Goal: Complete application form

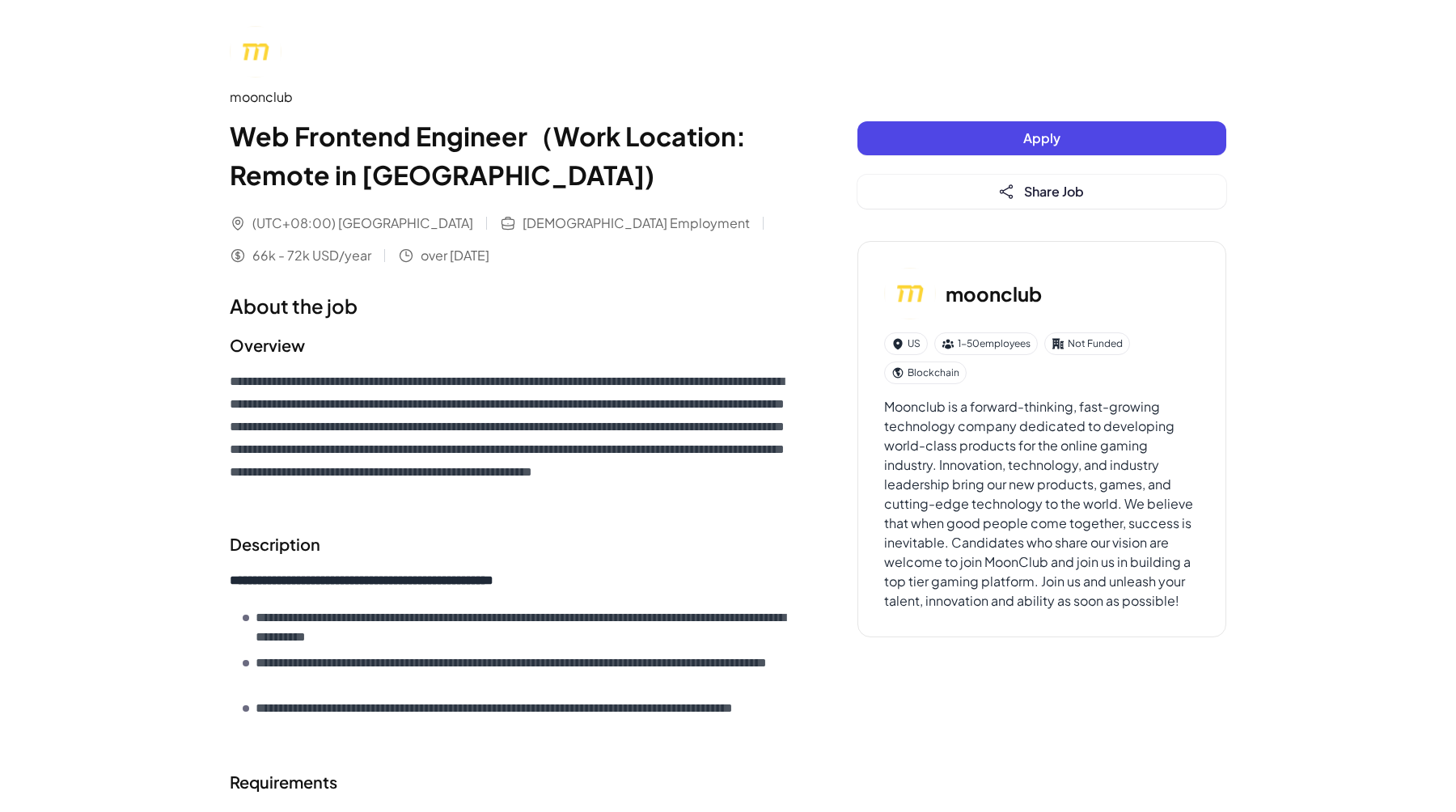
click at [1049, 159] on div "Apply Share Job" at bounding box center [1041, 164] width 369 height 87
click at [1049, 141] on span "Apply" at bounding box center [1041, 138] width 37 height 17
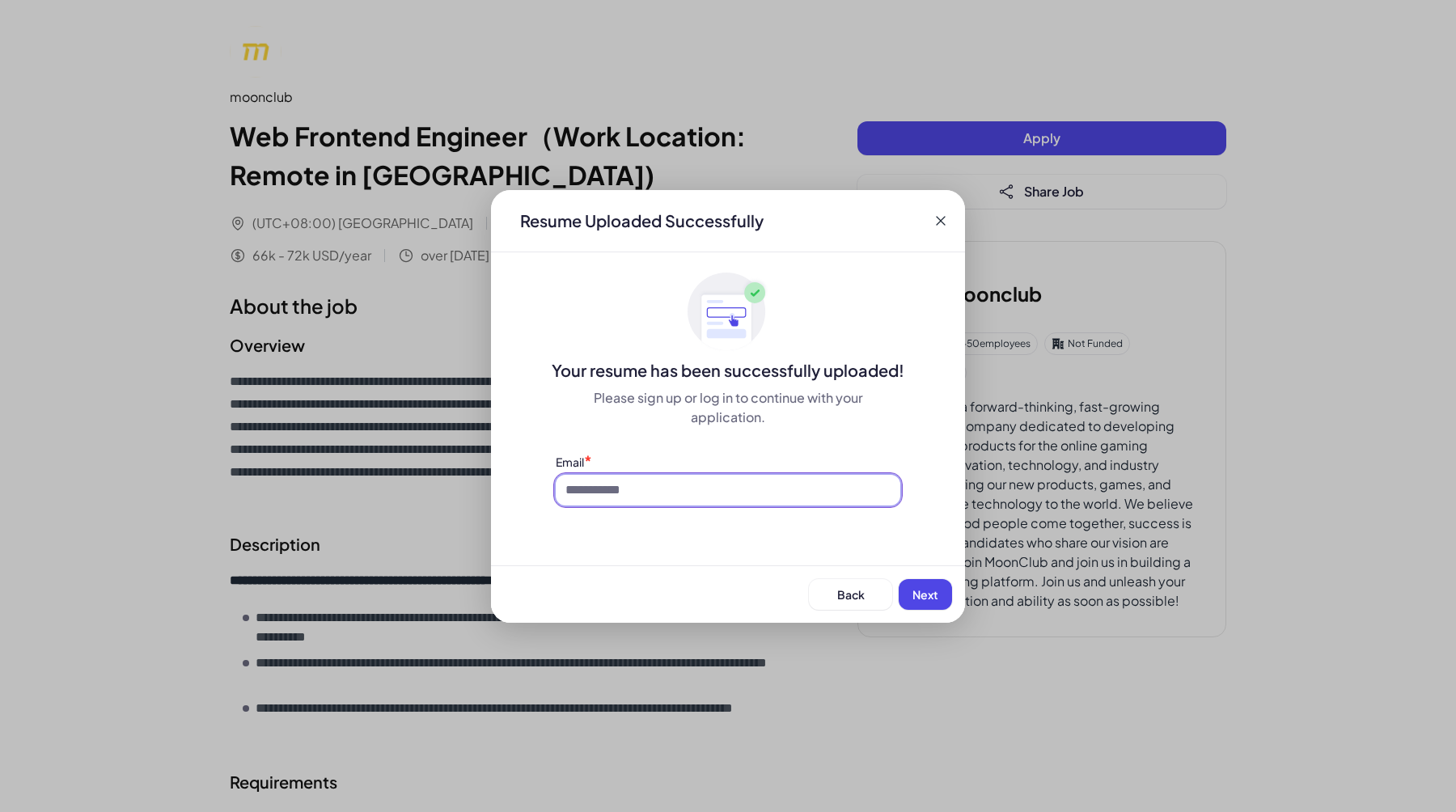
click at [797, 502] on input at bounding box center [728, 490] width 344 height 31
type input "**********"
click at [912, 598] on span "Next" at bounding box center [925, 593] width 26 height 14
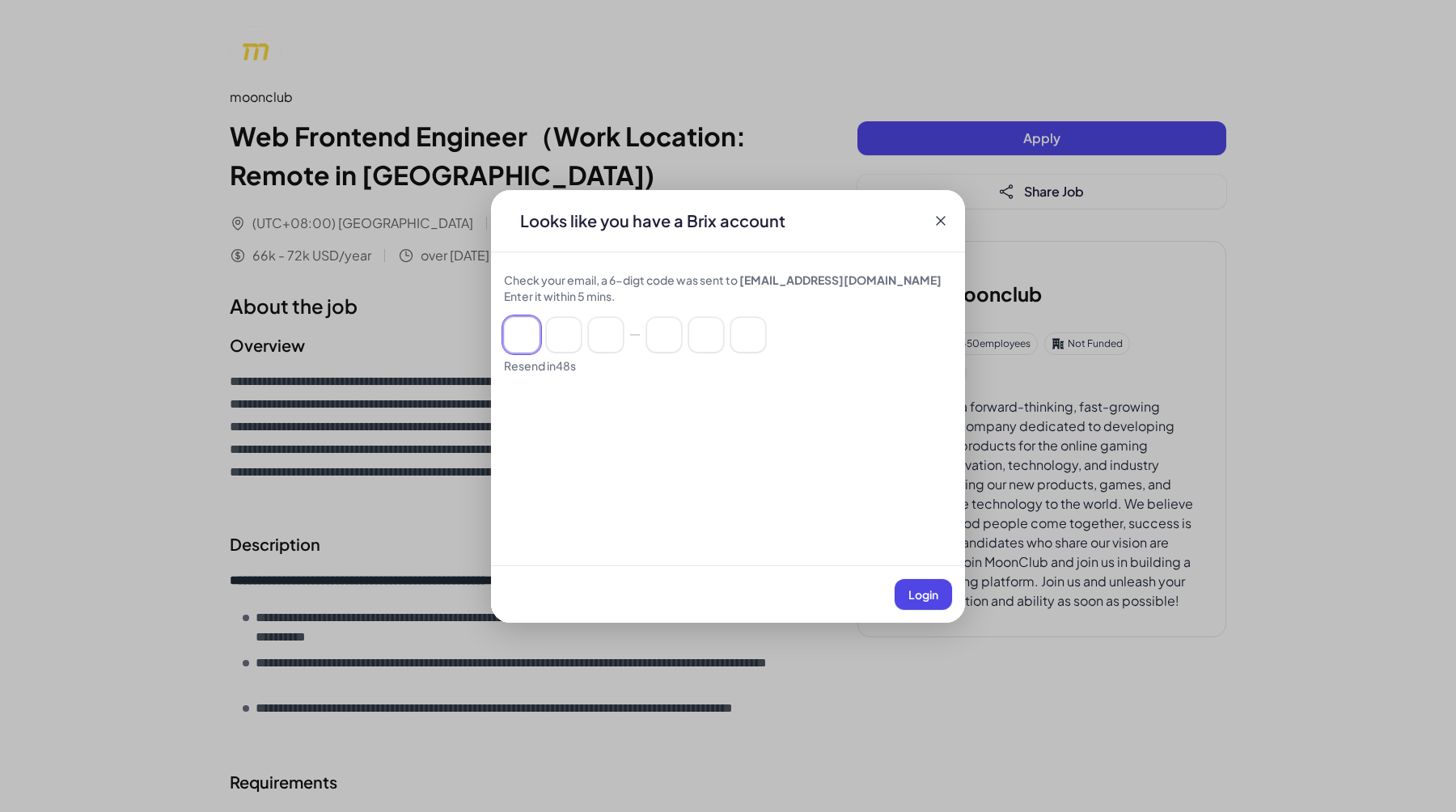
click at [524, 341] on input at bounding box center [522, 335] width 36 height 36
paste input "******"
type input "*"
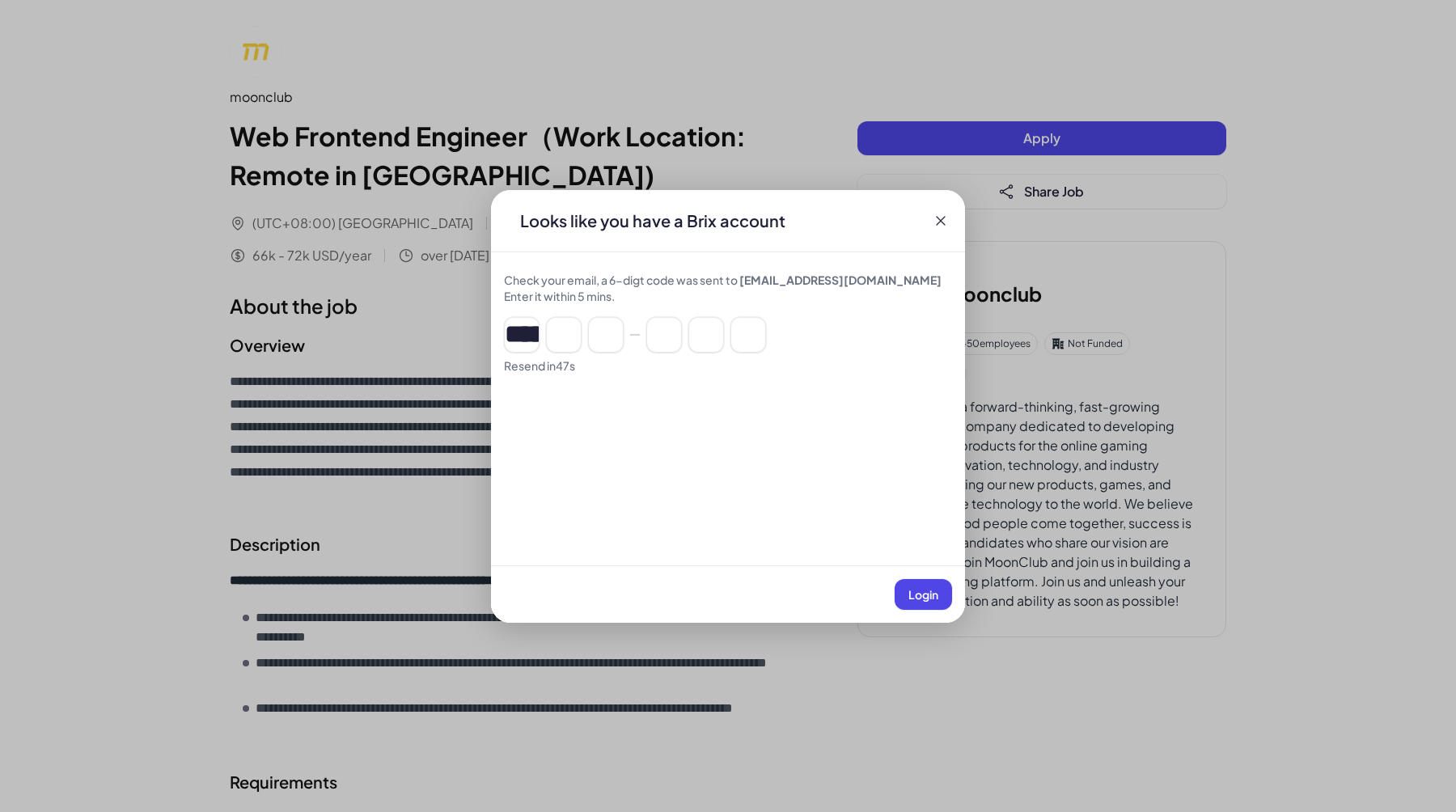
type input "*"
click at [928, 594] on span "Login" at bounding box center [923, 593] width 30 height 14
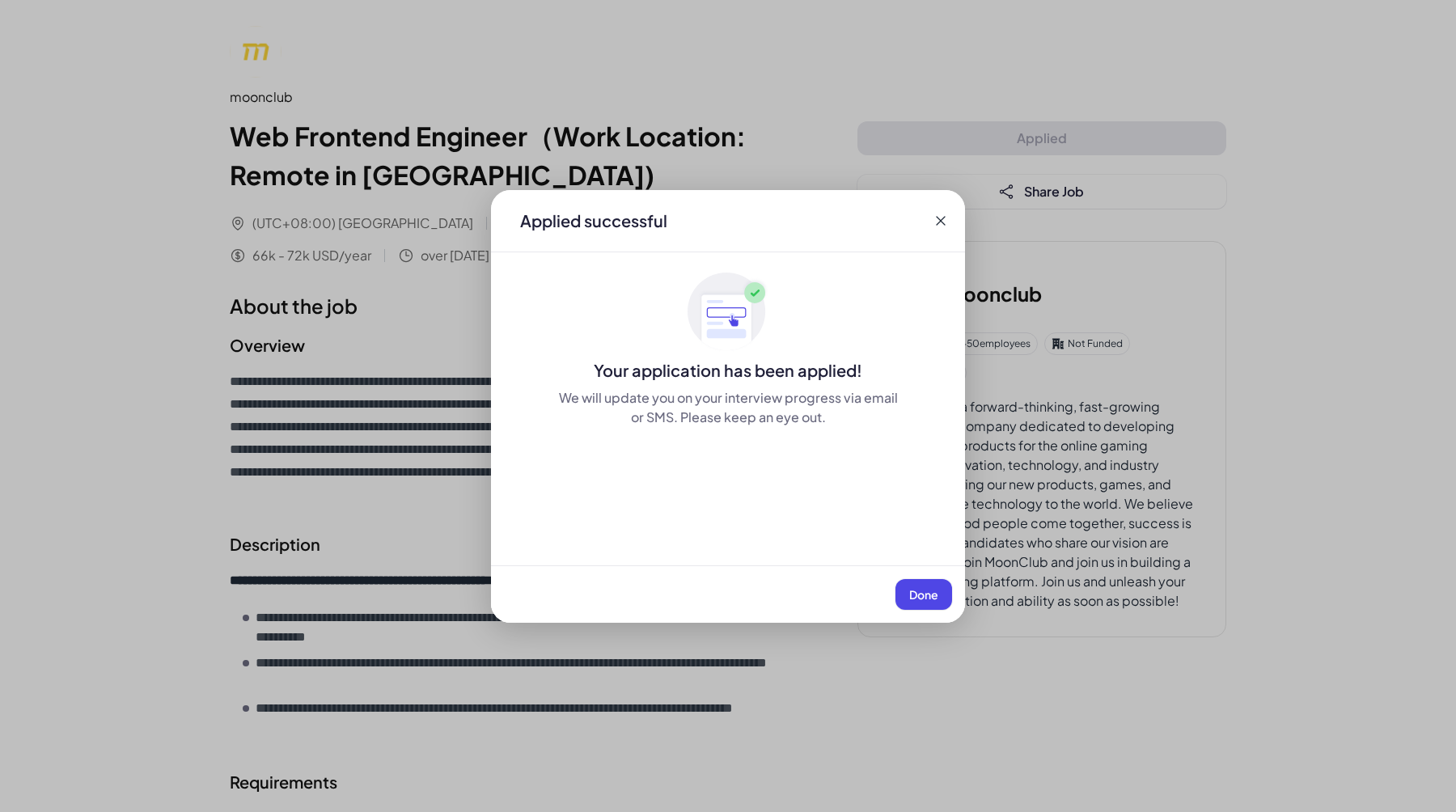
click at [929, 594] on span "Done" at bounding box center [923, 593] width 29 height 14
